Goal: Task Accomplishment & Management: Complete application form

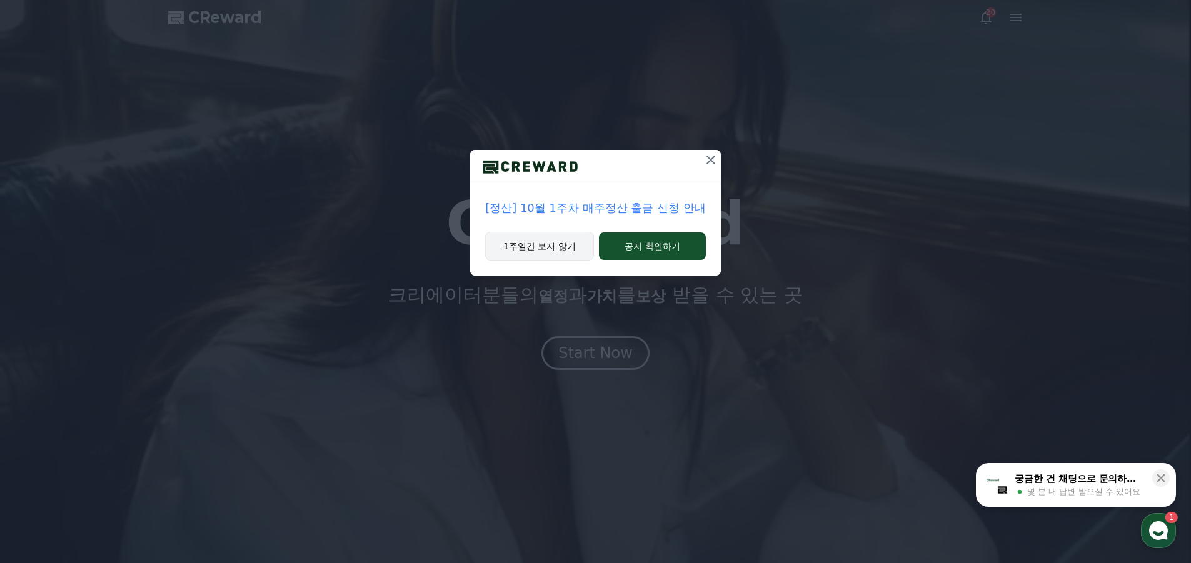
click at [555, 244] on button "1주일간 보지 않기" at bounding box center [539, 246] width 109 height 29
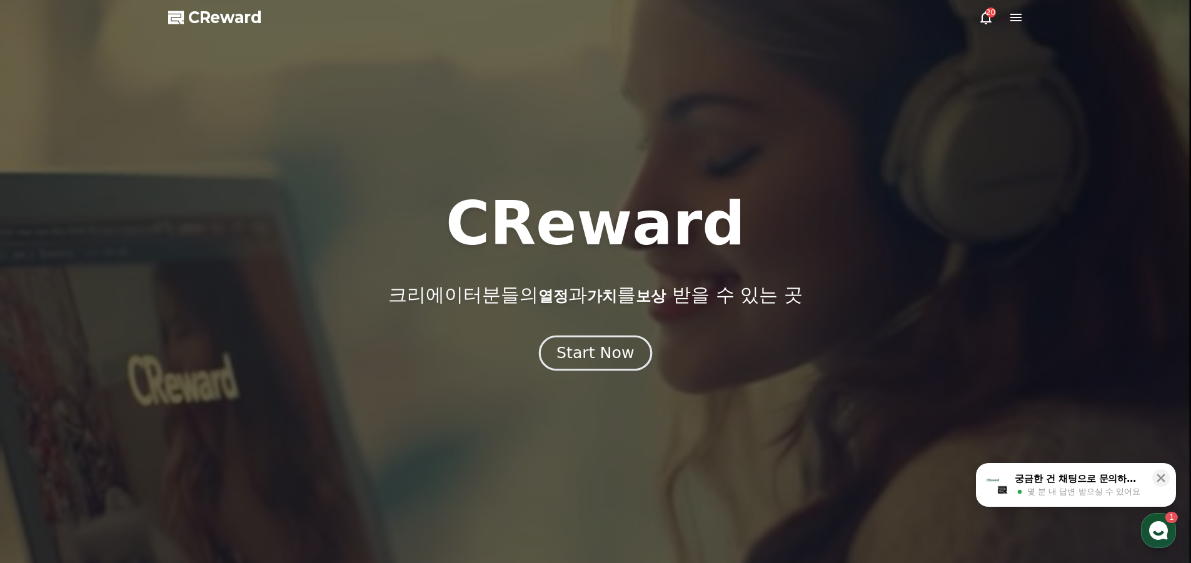
click at [585, 361] on div "Start Now" at bounding box center [595, 353] width 78 height 21
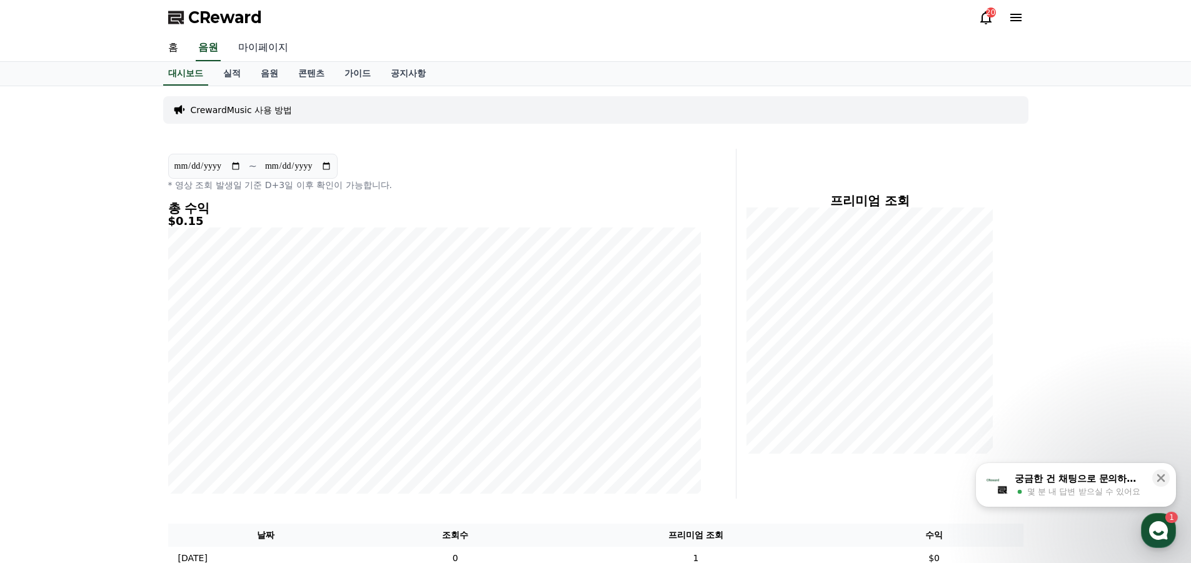
click at [259, 51] on link "마이페이지" at bounding box center [263, 48] width 70 height 26
select select "**********"
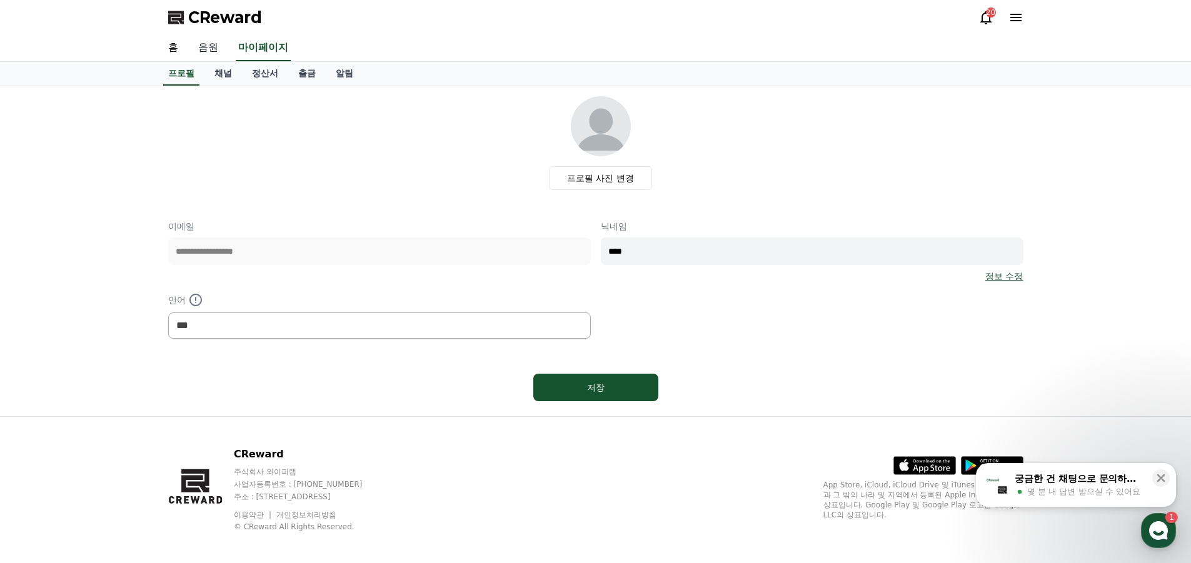
click at [218, 53] on link "음원" at bounding box center [208, 48] width 40 height 26
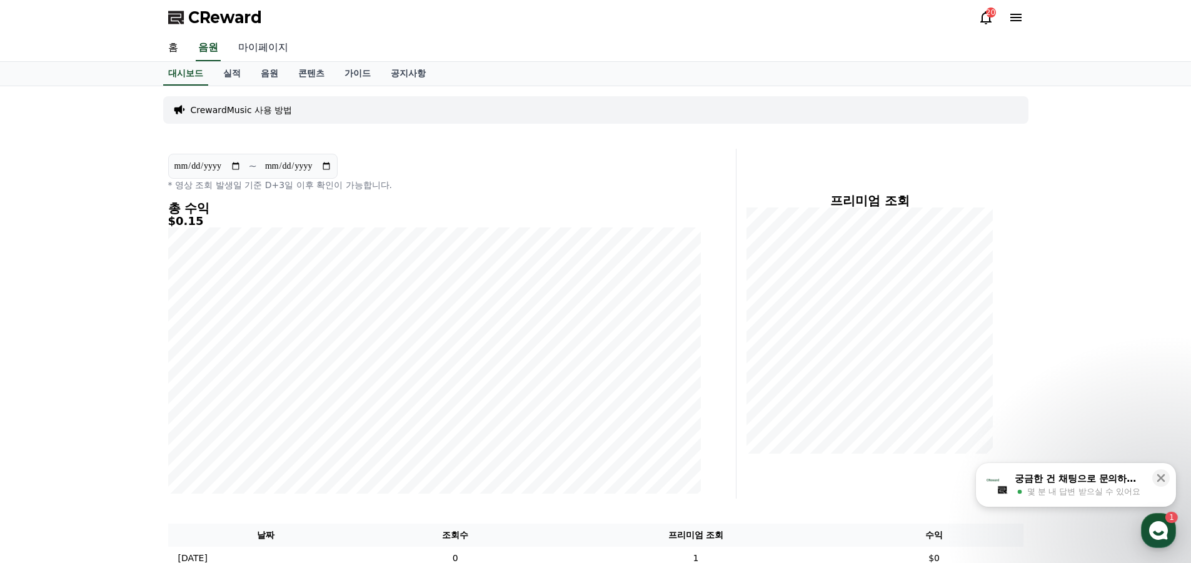
click at [249, 47] on link "마이페이지" at bounding box center [263, 48] width 70 height 26
select select "**********"
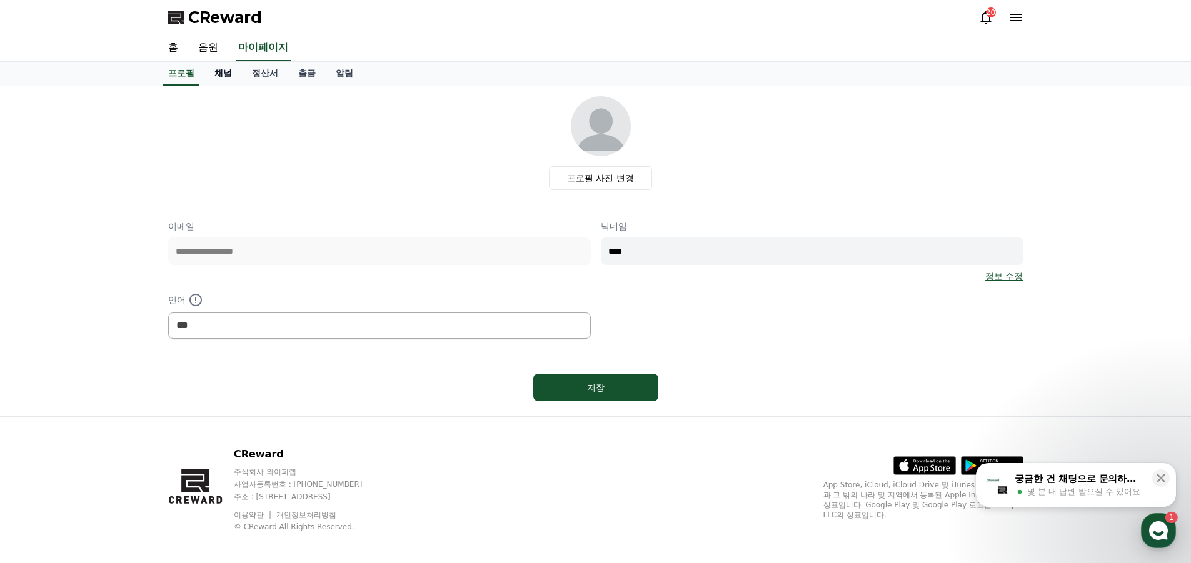
click at [222, 72] on link "채널" at bounding box center [223, 74] width 38 height 24
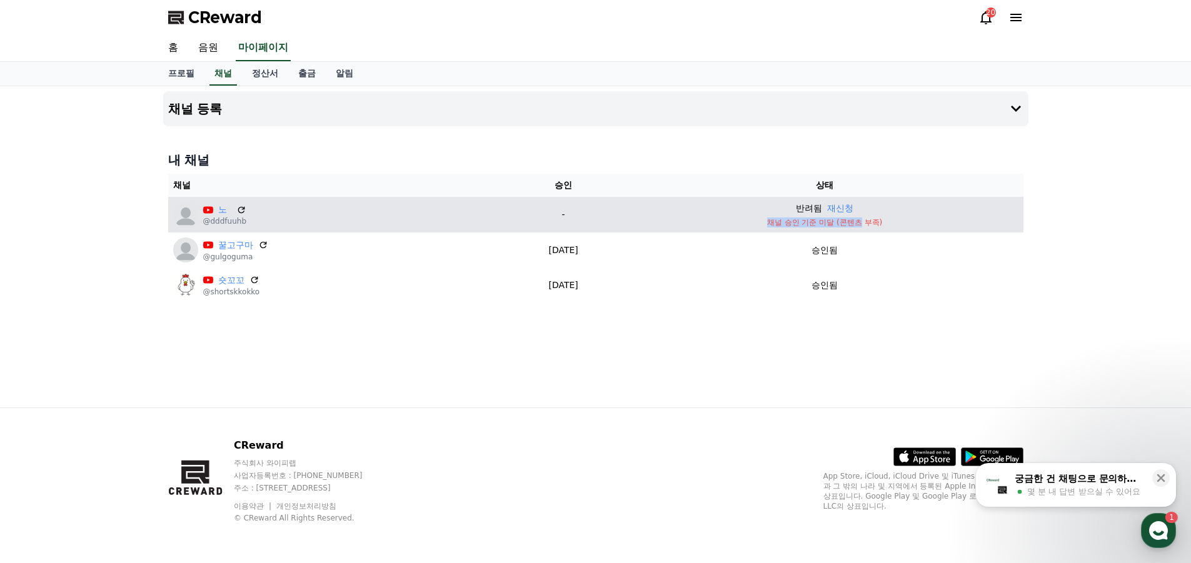
drag, startPoint x: 778, startPoint y: 224, endPoint x: 875, endPoint y: 223, distance: 96.3
click at [875, 223] on p "채널 승인 기준 미달 (콘텐츠 부족)" at bounding box center [824, 223] width 387 height 10
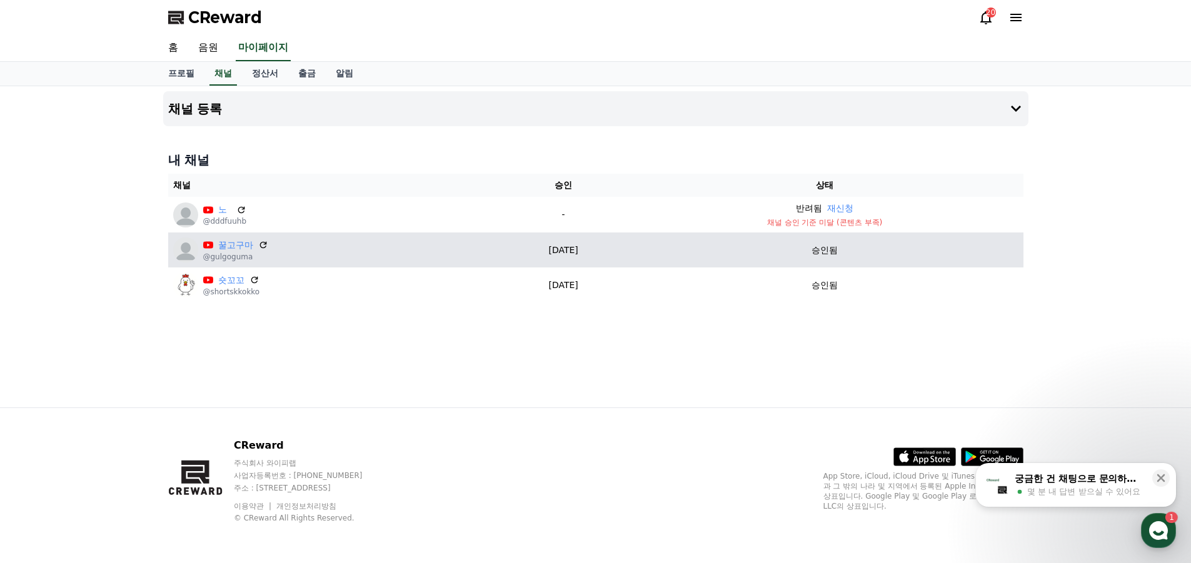
click at [893, 253] on div "승인됨" at bounding box center [824, 250] width 387 height 13
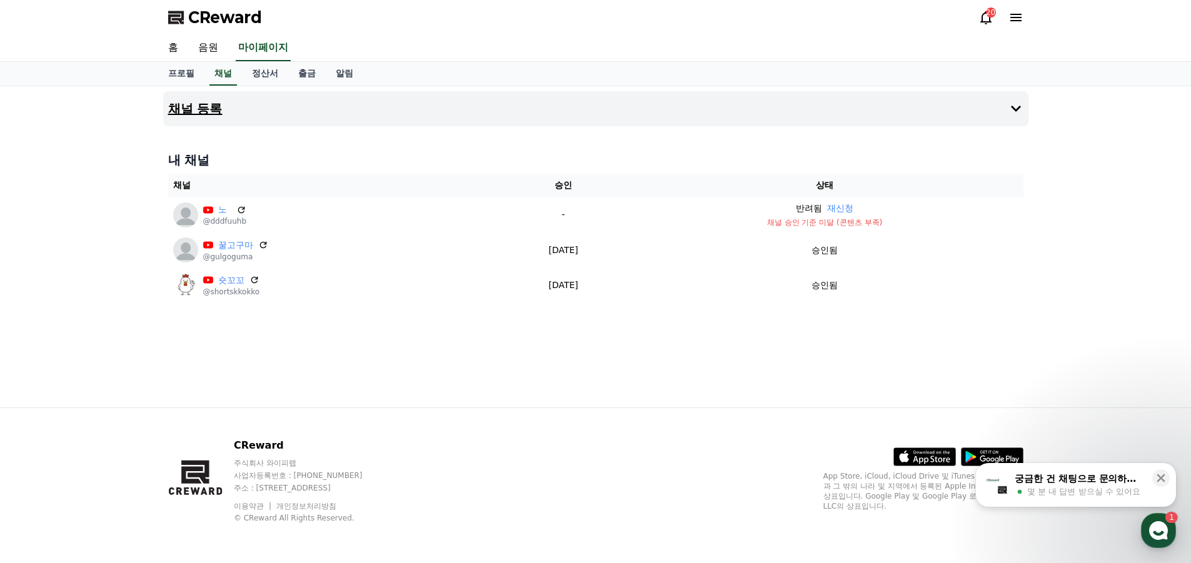
click at [288, 111] on button "채널 등록" at bounding box center [595, 108] width 865 height 35
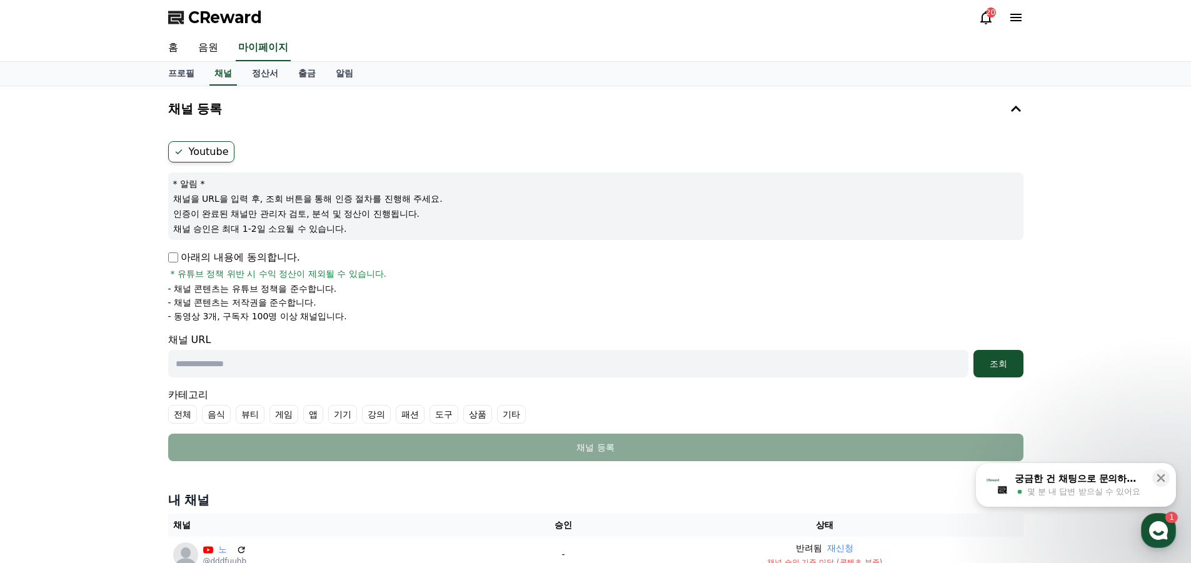
click at [219, 153] on label "Youtube" at bounding box center [201, 151] width 66 height 21
click at [211, 368] on input "text" at bounding box center [568, 364] width 800 height 28
paste input "**********"
type input "**********"
click at [1002, 359] on div "조회" at bounding box center [998, 364] width 40 height 13
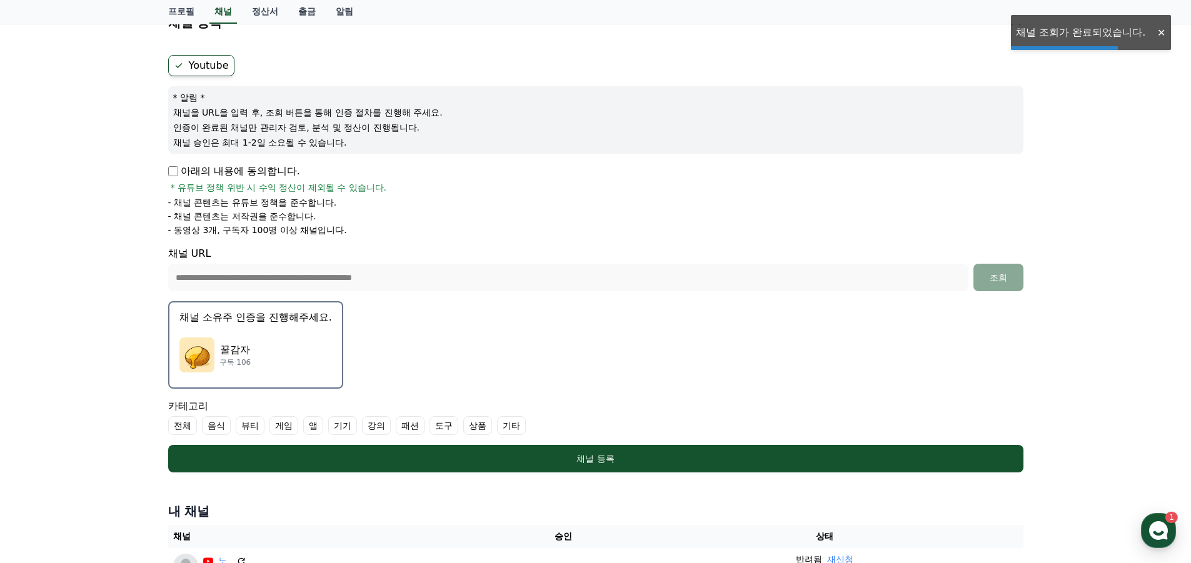
scroll to position [250, 0]
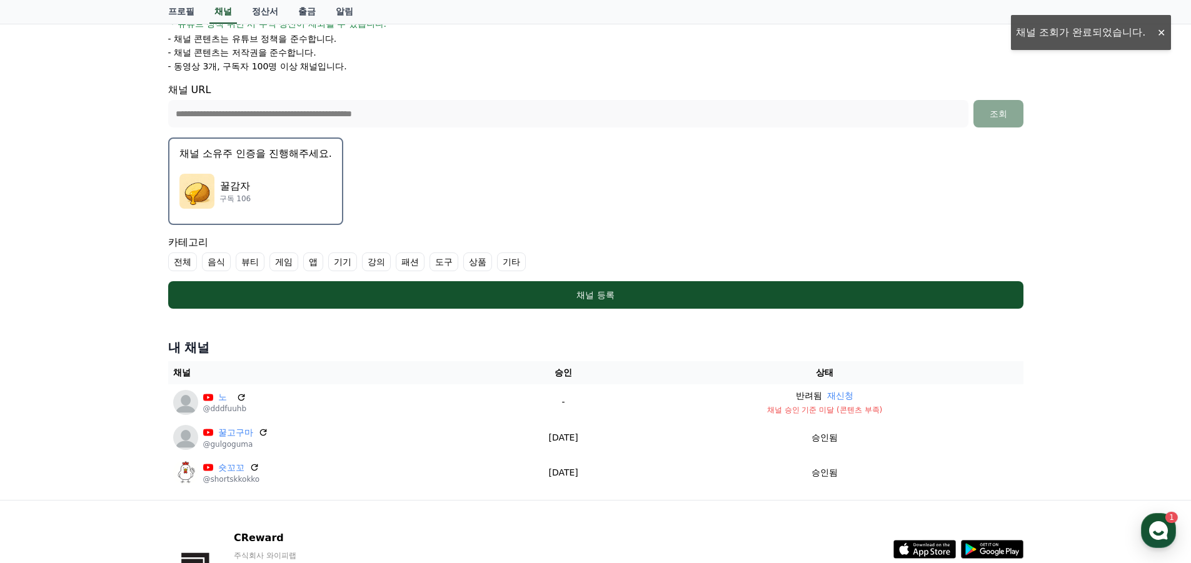
click at [278, 262] on label "게임" at bounding box center [283, 262] width 29 height 19
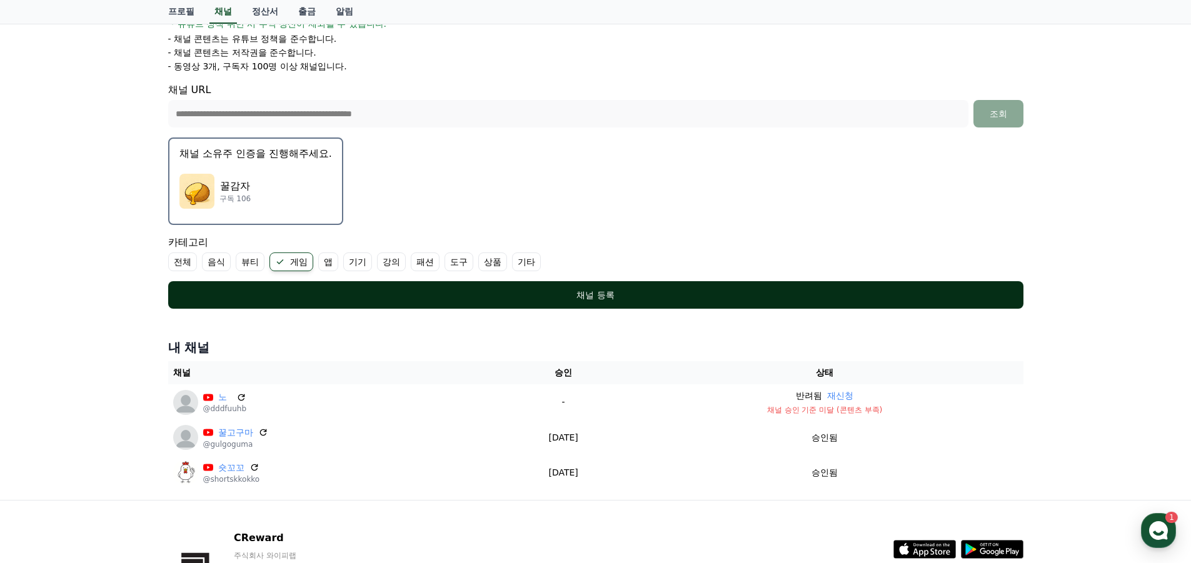
click at [598, 301] on button "채널 등록" at bounding box center [595, 295] width 855 height 28
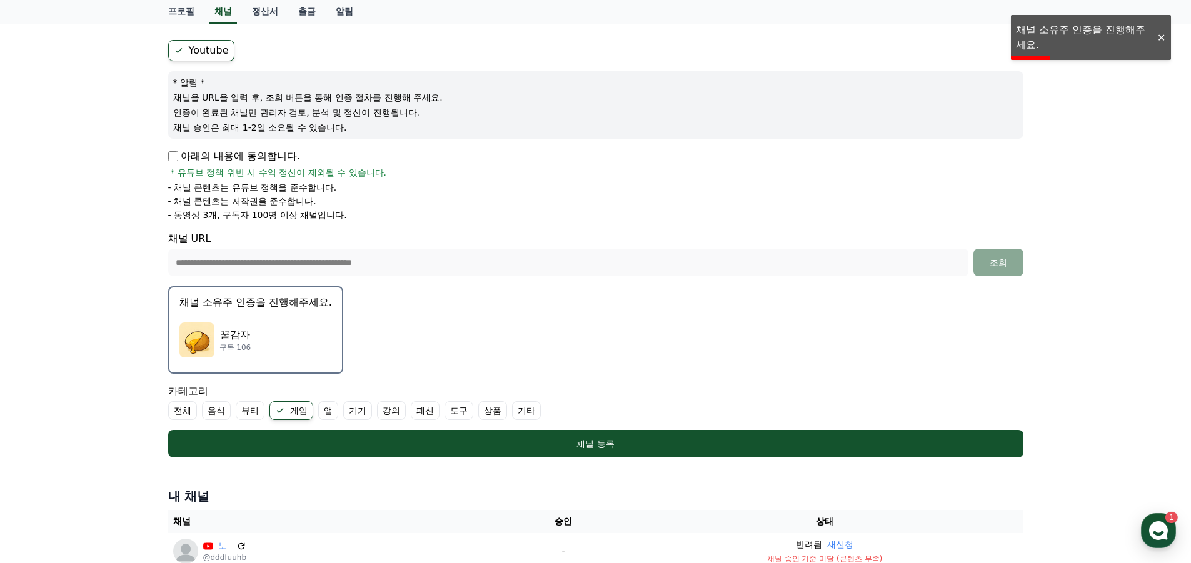
scroll to position [125, 0]
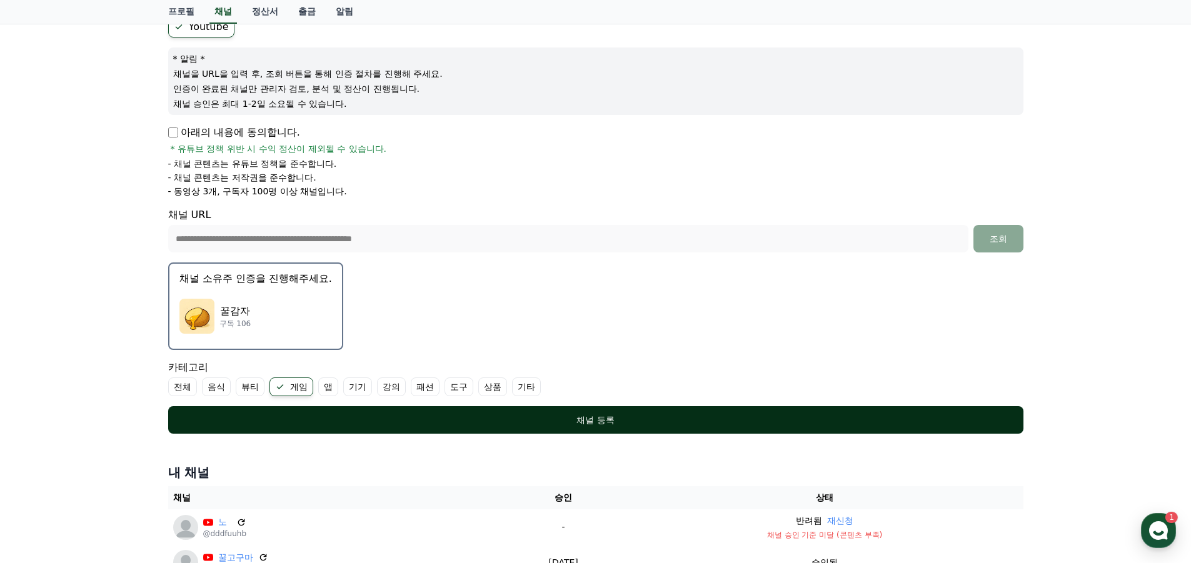
click at [586, 422] on div "채널 등록" at bounding box center [595, 420] width 805 height 13
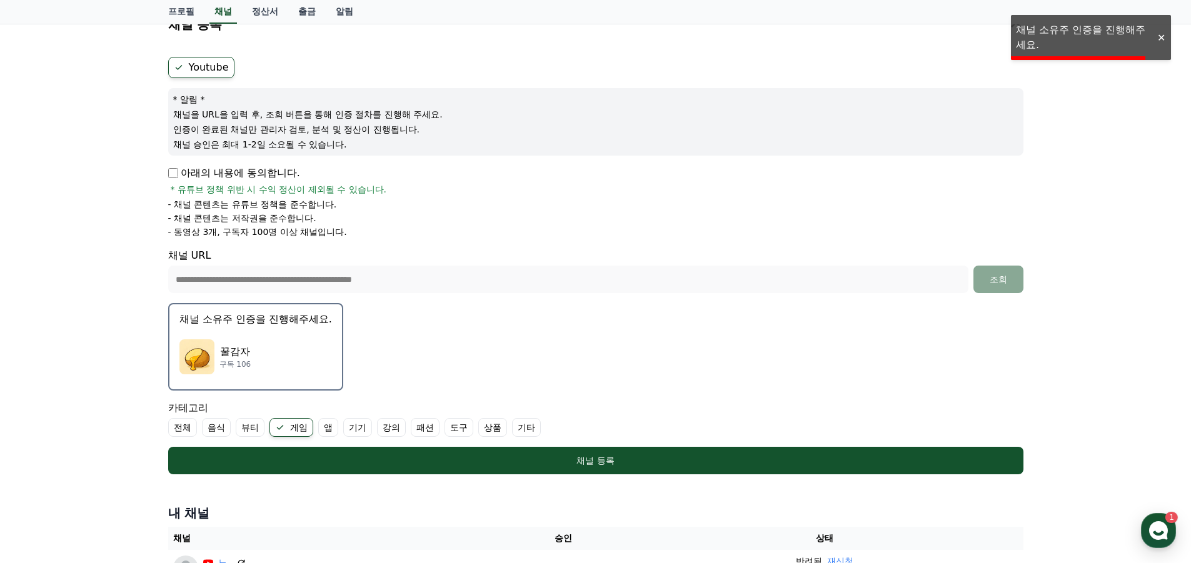
scroll to position [63, 0]
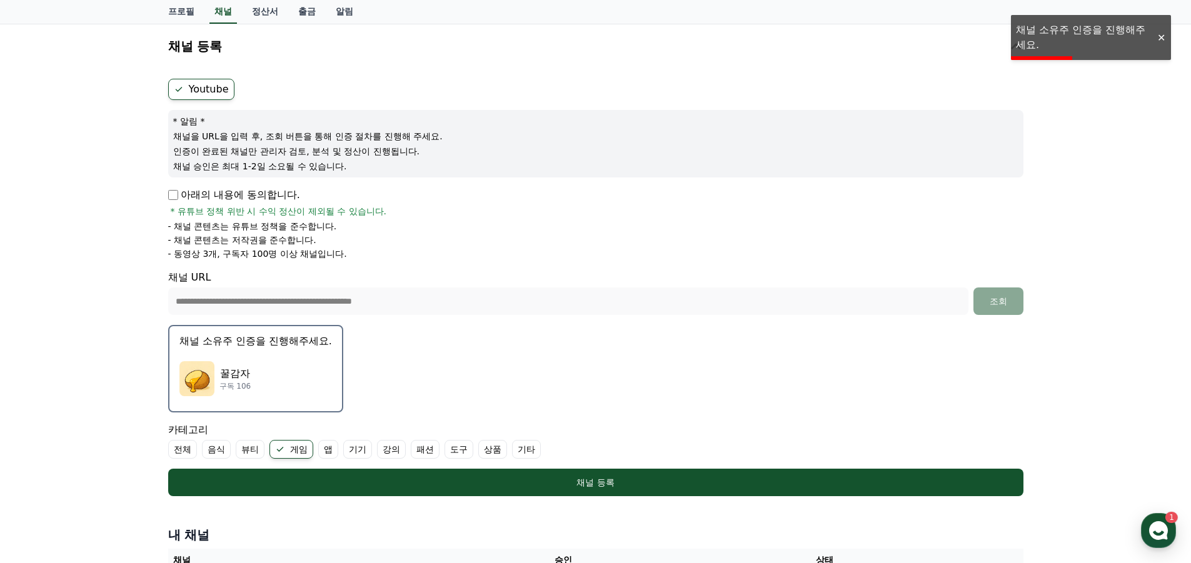
drag, startPoint x: 203, startPoint y: 137, endPoint x: 349, endPoint y: 138, distance: 146.9
click at [349, 138] on p "채널을 URL을 입력 후, 조회 버튼을 통해 인증 절차를 진행해 주세요." at bounding box center [595, 136] width 845 height 13
click at [401, 177] on div "* 알림 * 채널을 URL을 입력 후, 조회 버튼을 통해 인증 절차를 진행해 주세요. 인증이 완료된 채널만 관리자 검토, 분석 및 정산이 진행…" at bounding box center [595, 144] width 855 height 68
drag, startPoint x: 359, startPoint y: 150, endPoint x: 216, endPoint y: 148, distance: 143.2
click at [216, 148] on p "인증이 완료된 채널만 관리자 검토, 분석 및 정산이 진행됩니다." at bounding box center [595, 151] width 845 height 13
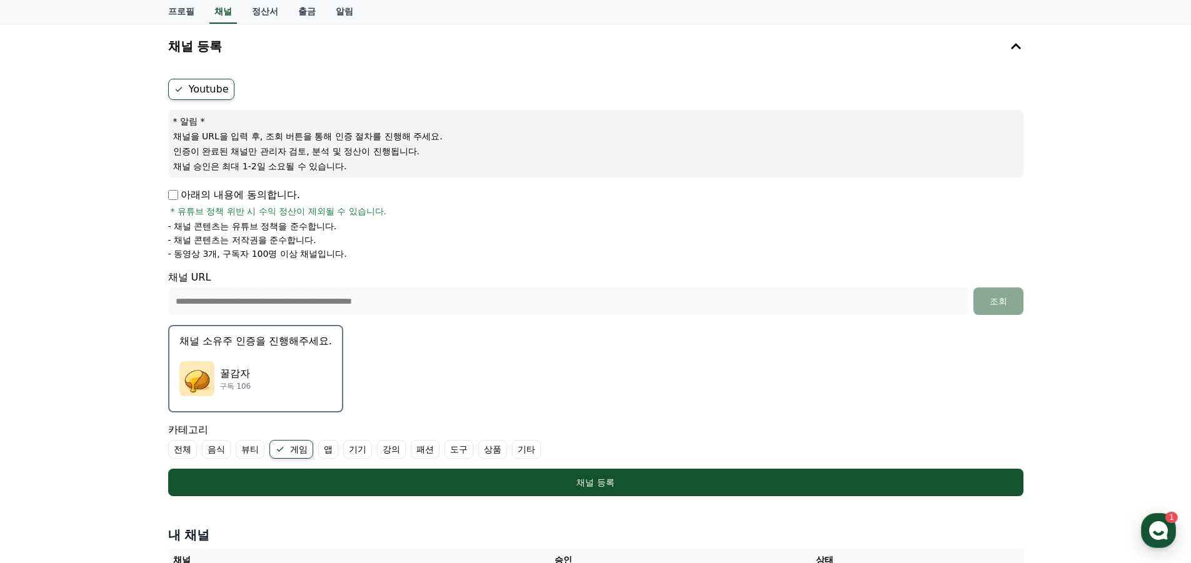
drag, startPoint x: 199, startPoint y: 159, endPoint x: 302, endPoint y: 162, distance: 102.6
click at [302, 162] on div "* 알림 * 채널을 URL을 입력 후, 조회 버튼을 통해 인증 절차를 진행해 주세요. 인증이 완료된 채널만 관리자 검토, 분석 및 정산이 진행…" at bounding box center [595, 144] width 855 height 68
click at [455, 199] on div "아래의 내용에 동의합니다. * 유튜브 정책 위반 시 수익 정산이 제외될 수 있습니다." at bounding box center [595, 203] width 855 height 30
click at [212, 93] on label "Youtube" at bounding box center [201, 89] width 66 height 21
click at [258, 383] on div "꿀감자 구독 106" at bounding box center [255, 379] width 153 height 50
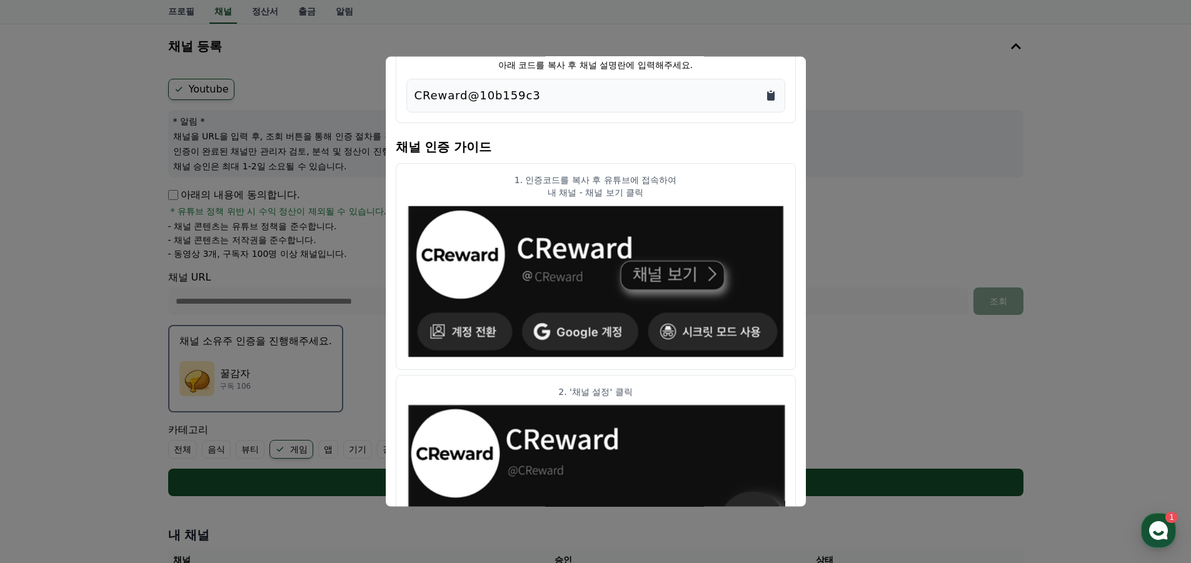
click at [769, 96] on icon "Copy to clipboard" at bounding box center [771, 95] width 8 height 9
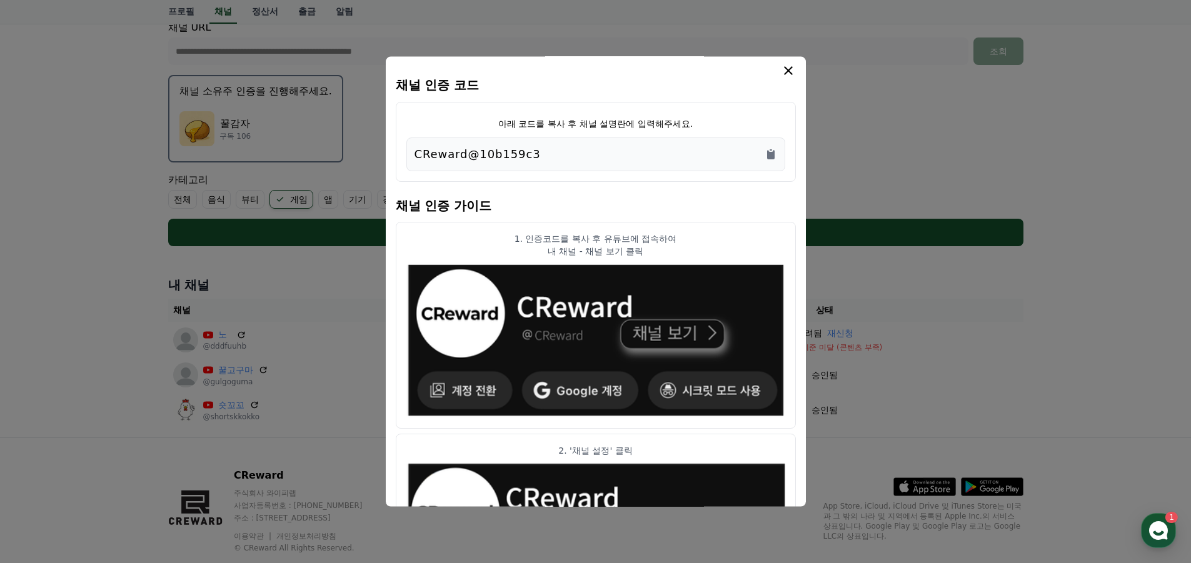
scroll to position [0, 0]
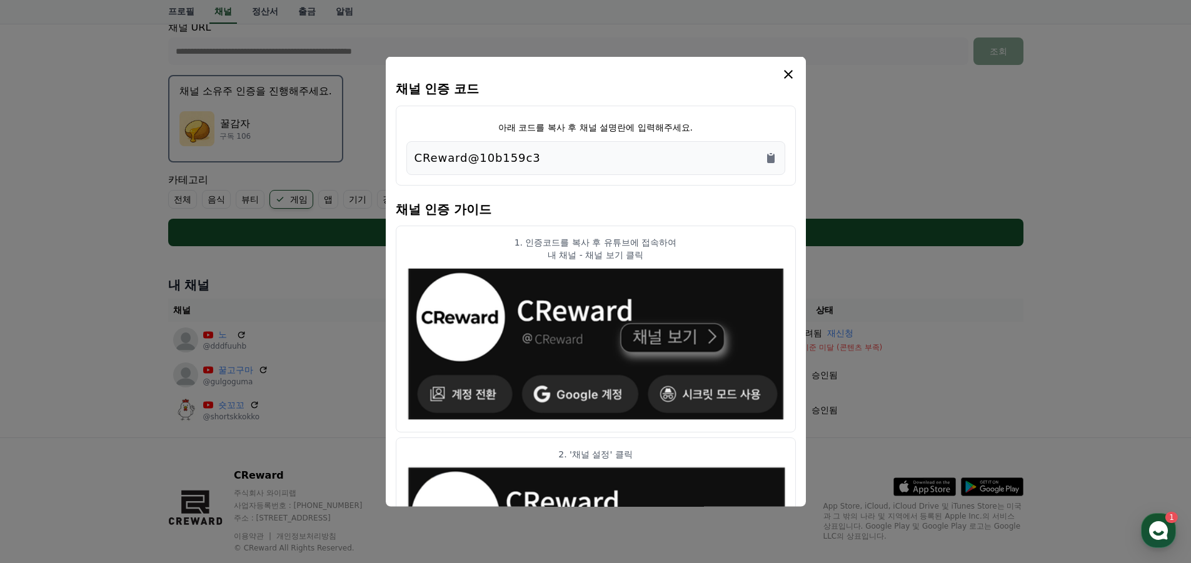
click at [792, 72] on icon "modal" at bounding box center [788, 73] width 15 height 15
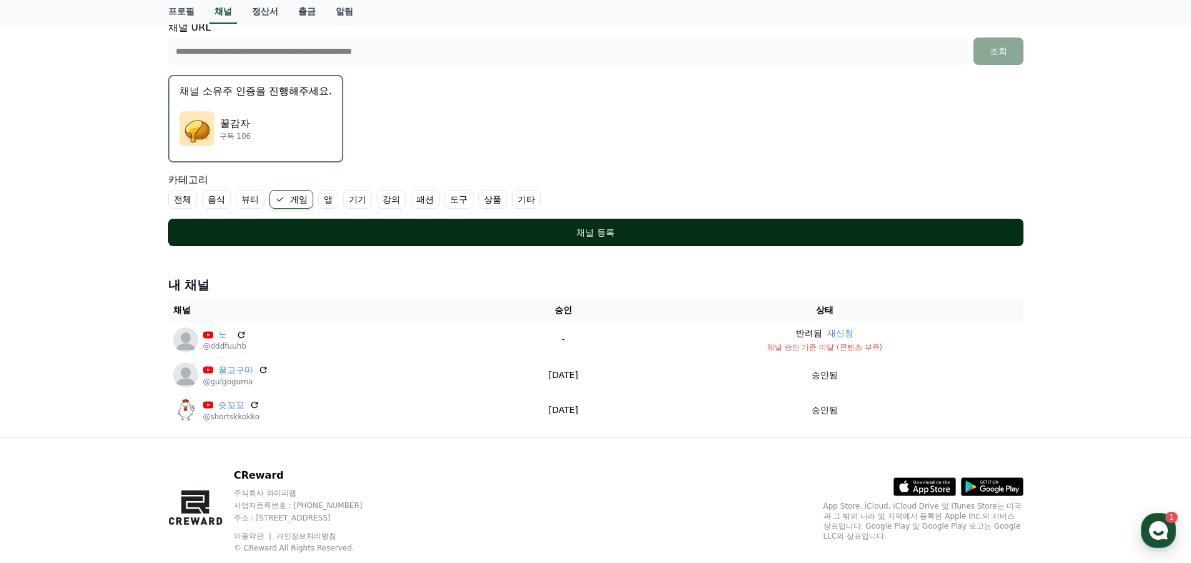
click at [678, 234] on div "채널 등록" at bounding box center [595, 232] width 805 height 13
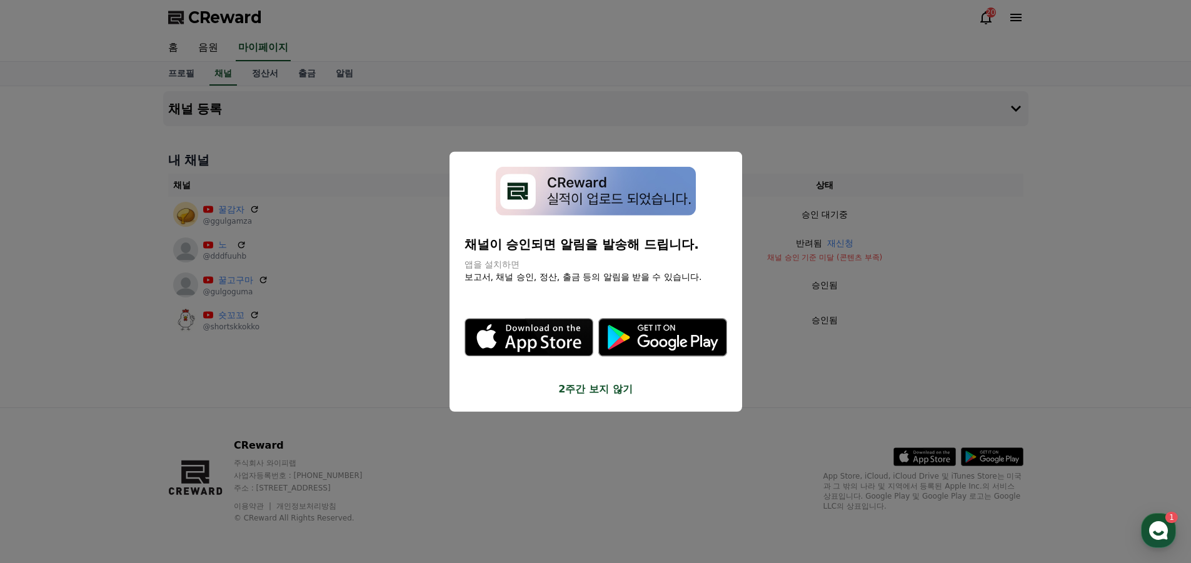
click at [591, 389] on button "2주간 보지 않기" at bounding box center [596, 389] width 263 height 15
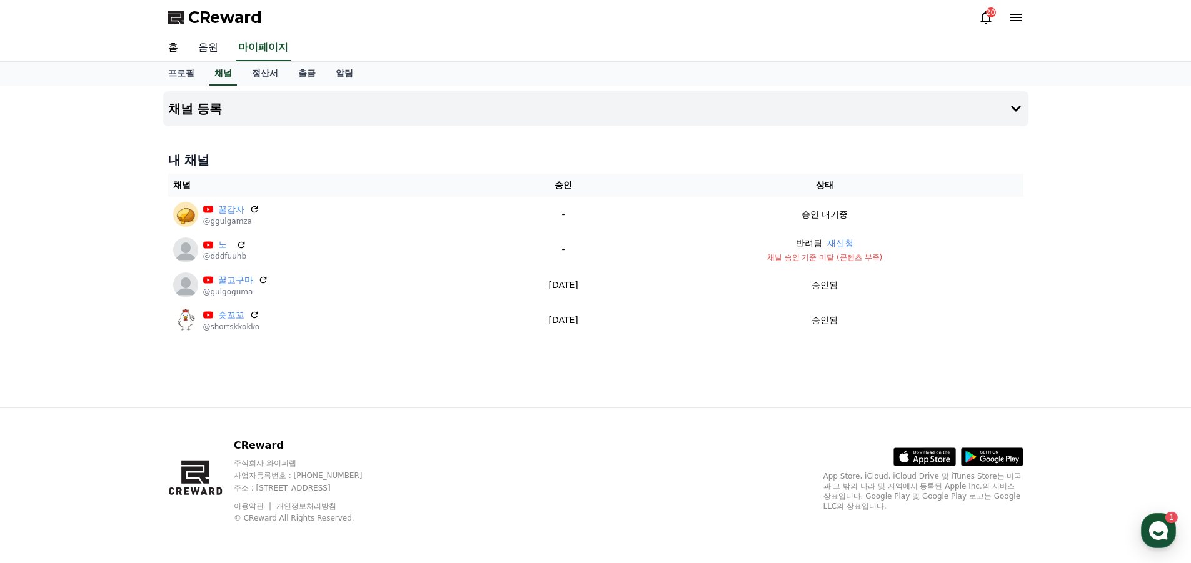
click at [199, 47] on link "음원" at bounding box center [208, 48] width 40 height 26
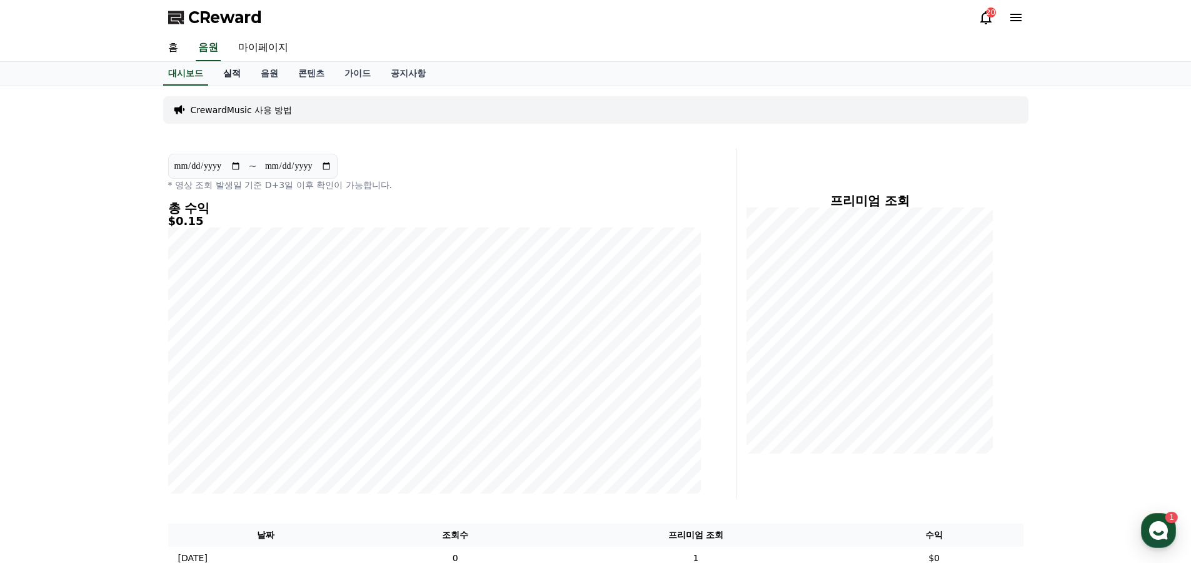
click at [231, 73] on link "실적" at bounding box center [232, 74] width 38 height 24
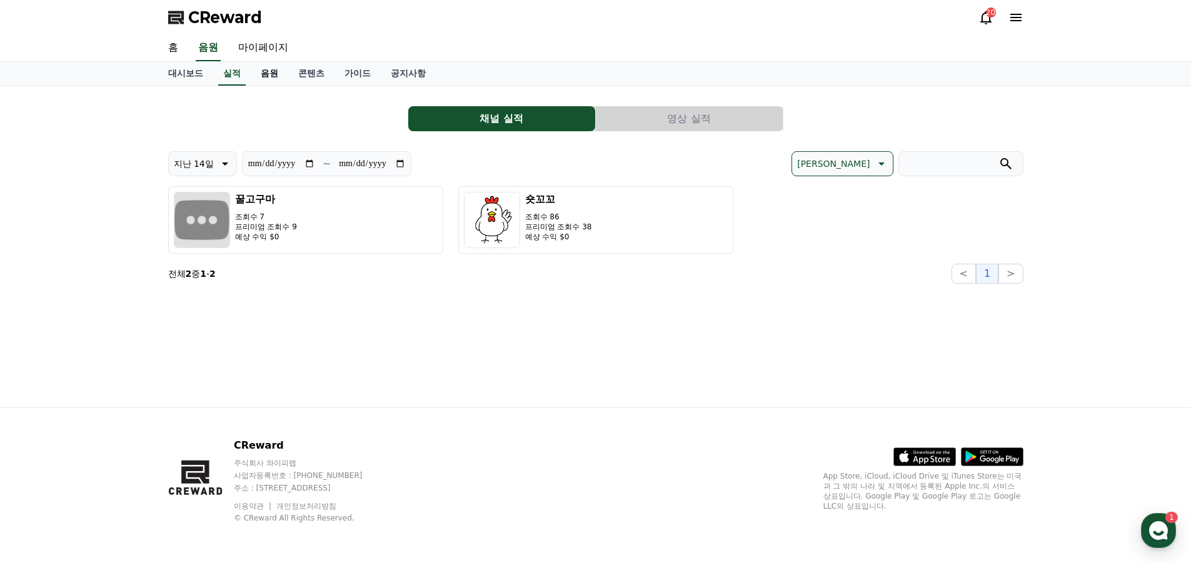
click at [264, 70] on link "음원" at bounding box center [270, 74] width 38 height 24
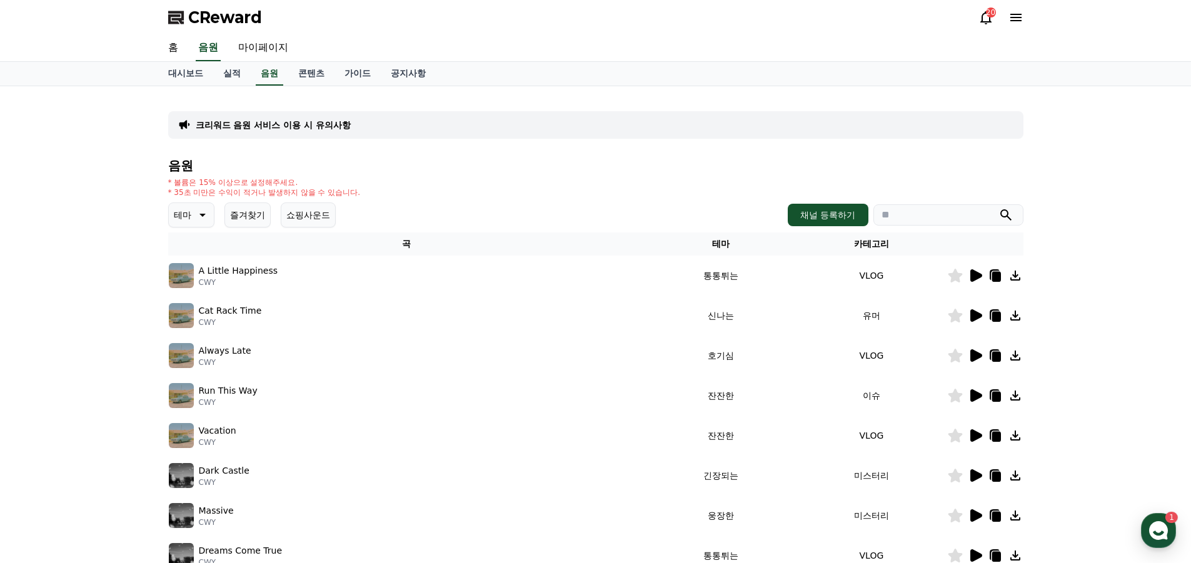
click at [982, 274] on icon at bounding box center [975, 275] width 15 height 15
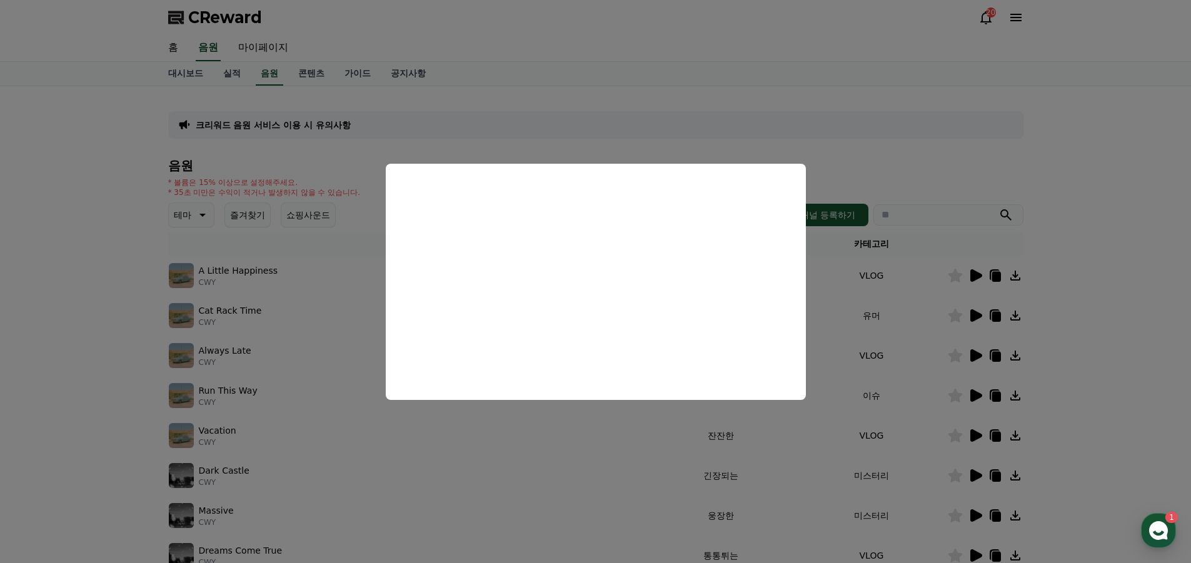
click at [1116, 275] on button "close modal" at bounding box center [595, 281] width 1191 height 563
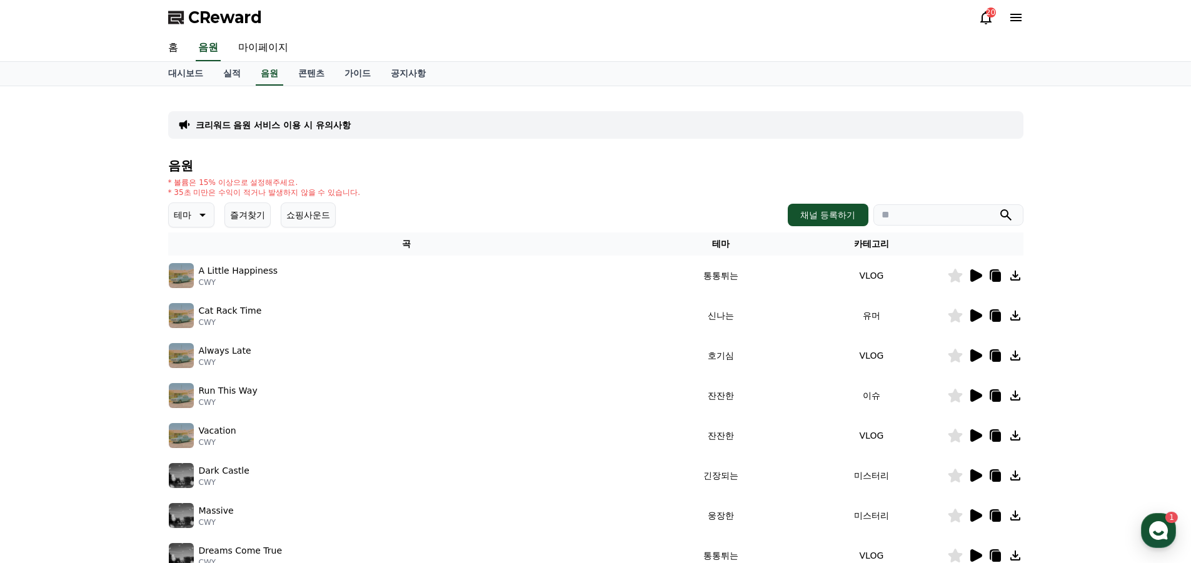
click at [974, 314] on icon at bounding box center [976, 315] width 12 height 13
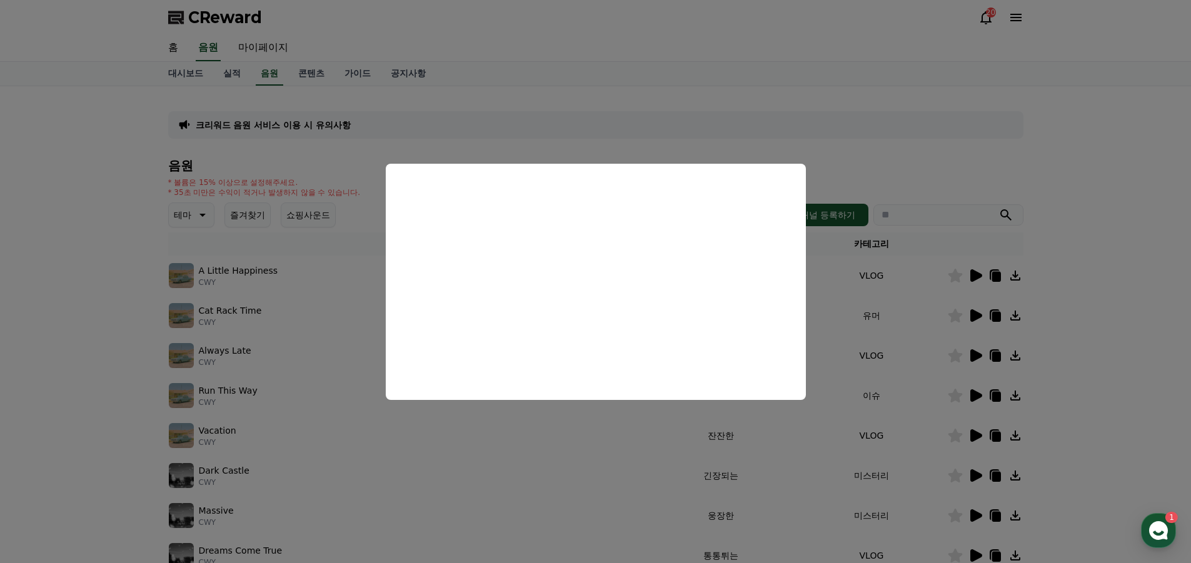
click at [1080, 360] on button "close modal" at bounding box center [595, 281] width 1191 height 563
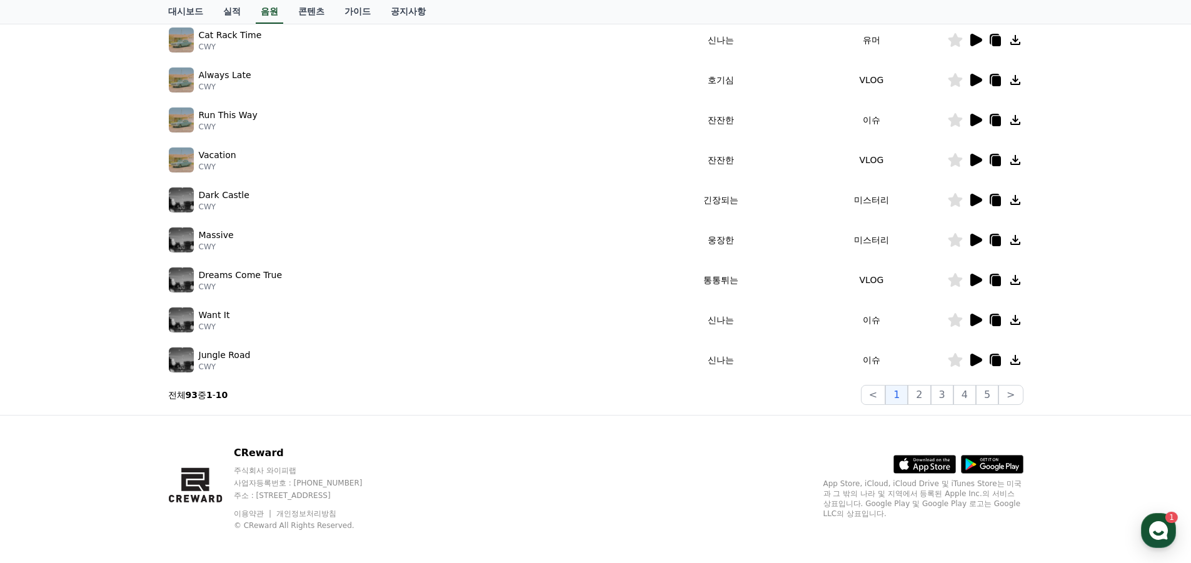
scroll to position [283, 0]
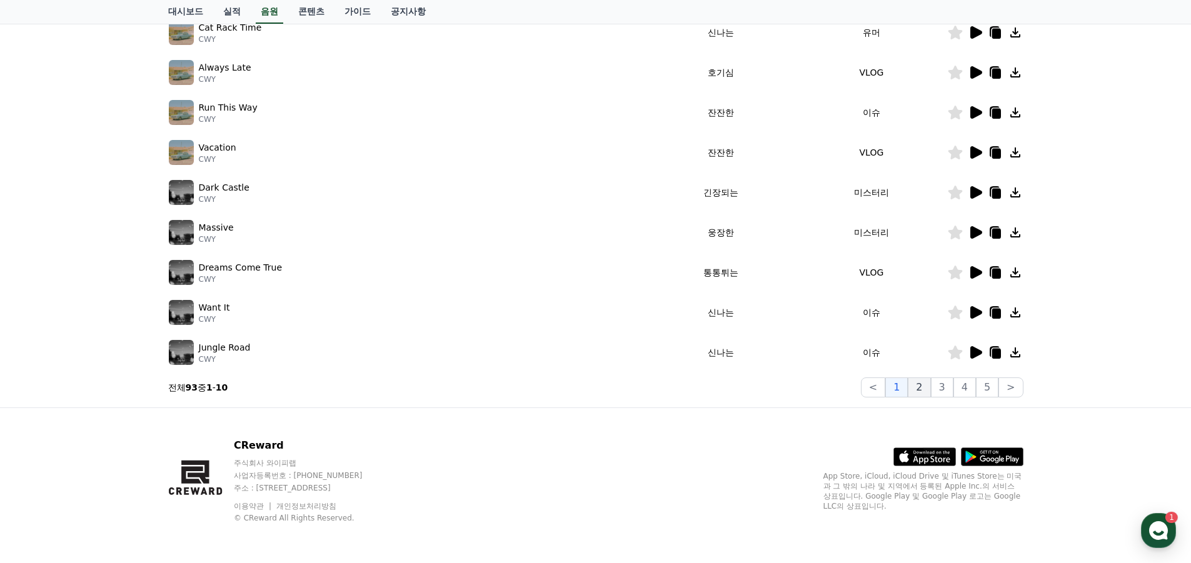
click at [920, 386] on button "2" at bounding box center [919, 388] width 23 height 20
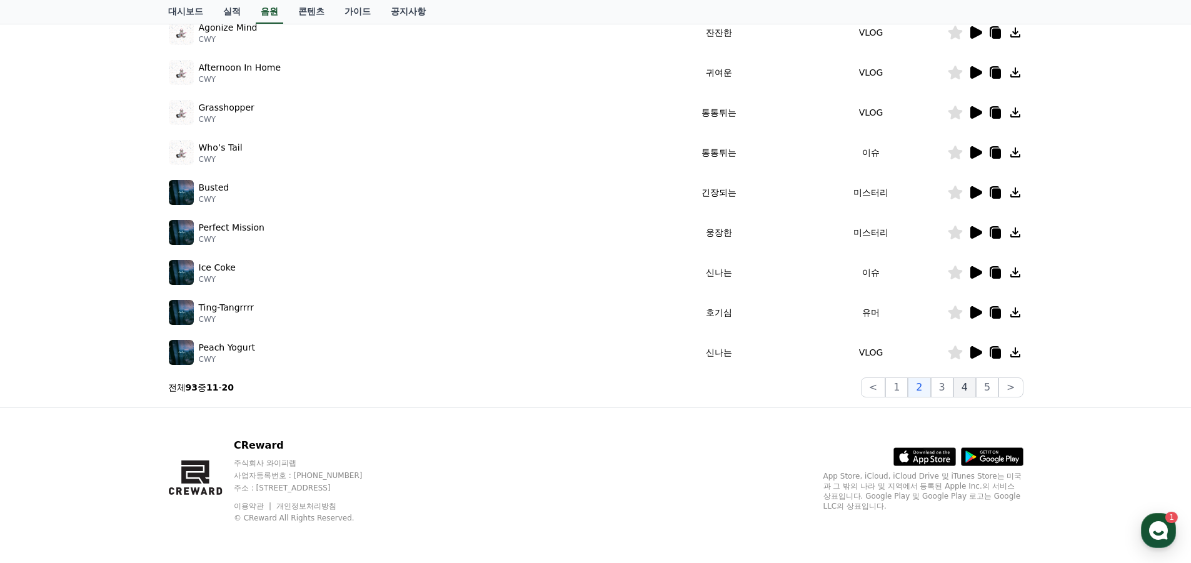
click at [963, 389] on button "4" at bounding box center [964, 388] width 23 height 20
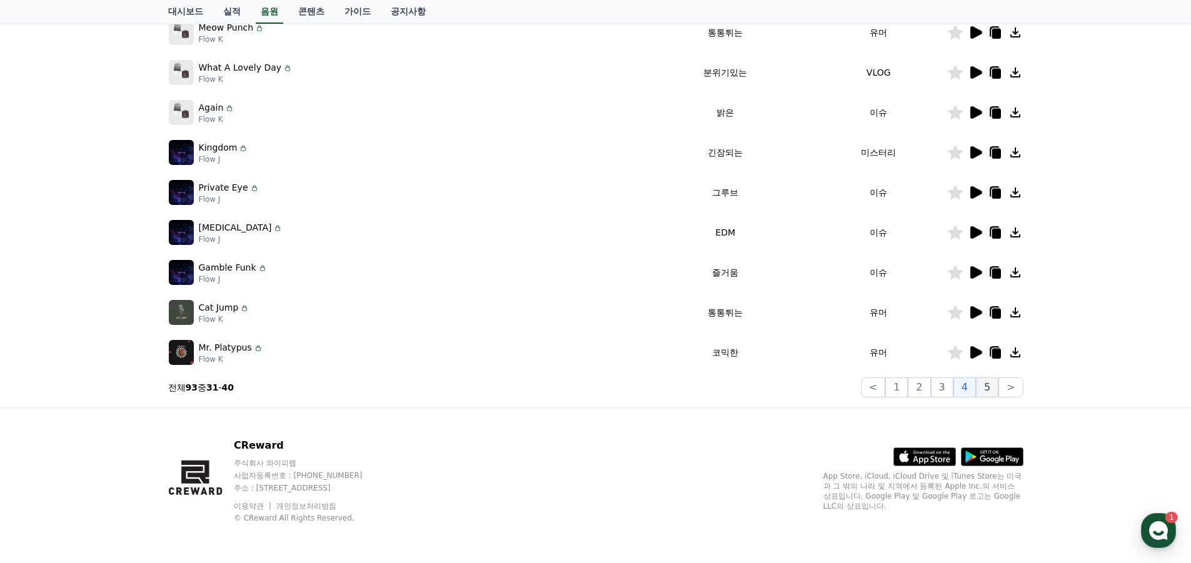
click at [981, 387] on button "5" at bounding box center [987, 388] width 23 height 20
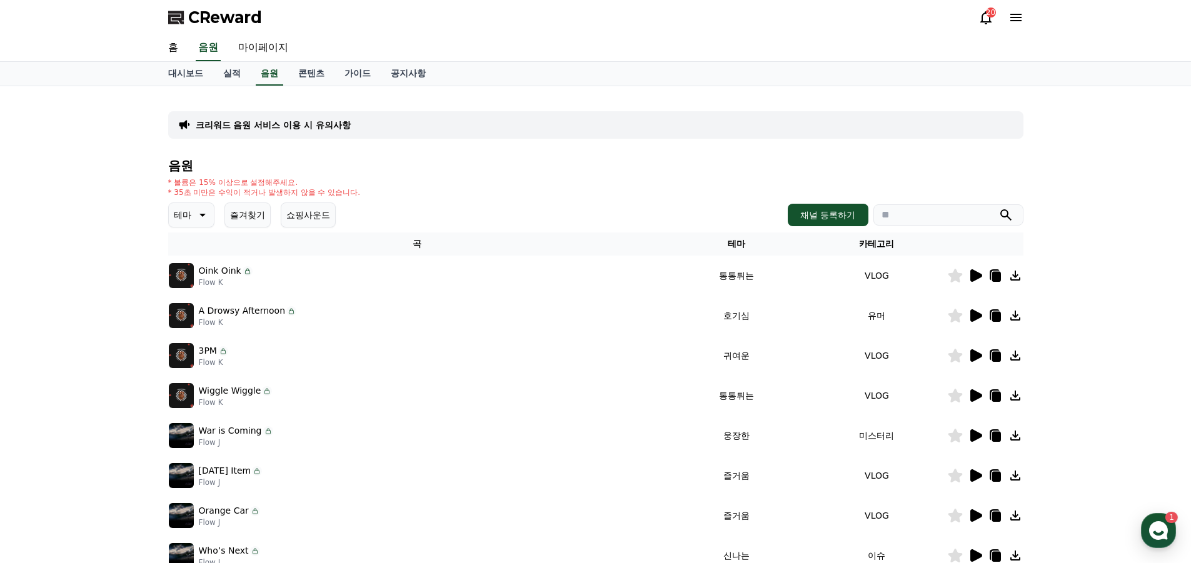
click at [958, 211] on input "search" at bounding box center [948, 214] width 150 height 21
type input "*"
type input "*****"
click at [998, 208] on button "submit" at bounding box center [1005, 215] width 15 height 15
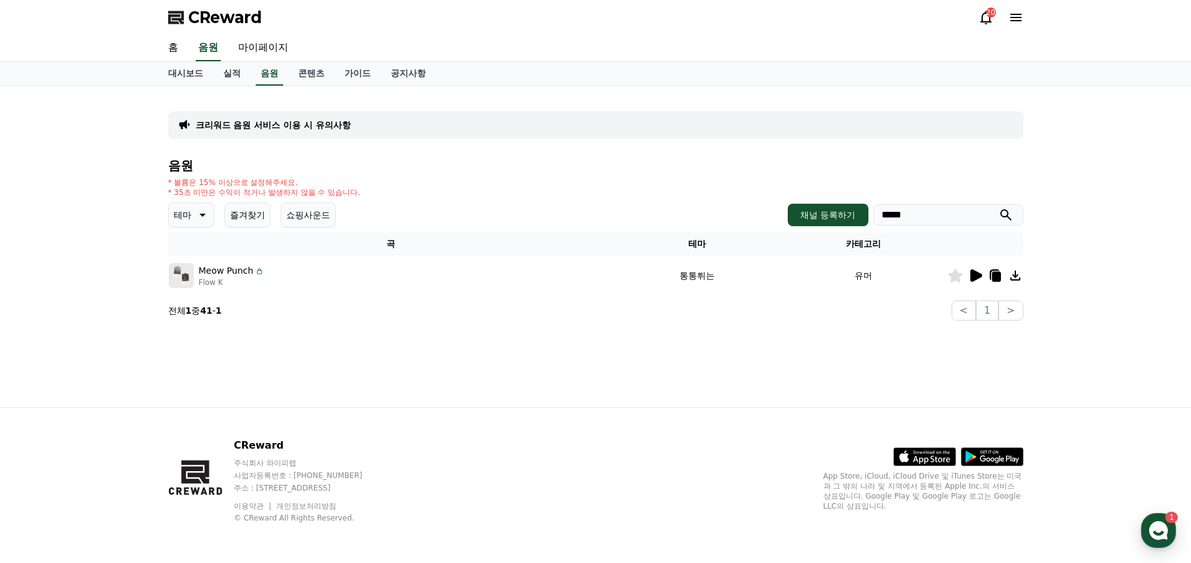
click at [980, 278] on icon at bounding box center [975, 275] width 15 height 15
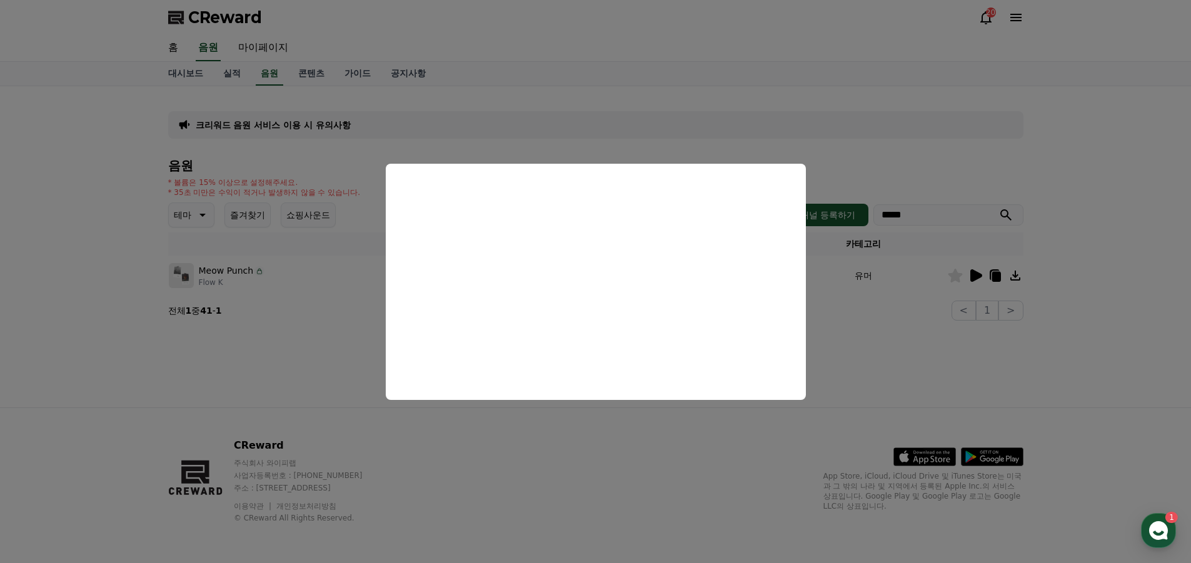
click at [881, 373] on button "close modal" at bounding box center [595, 281] width 1191 height 563
